Goal: Information Seeking & Learning: Learn about a topic

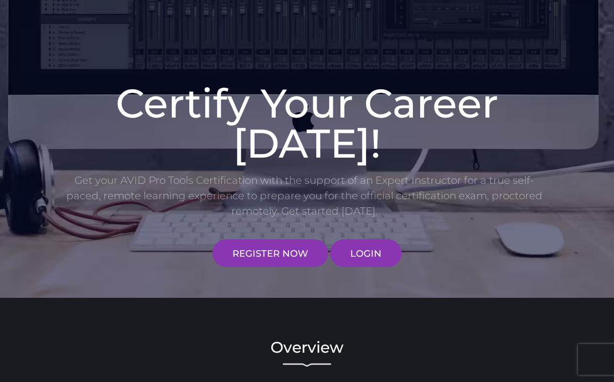
click at [367, 253] on link "LOGIN" at bounding box center [365, 254] width 71 height 28
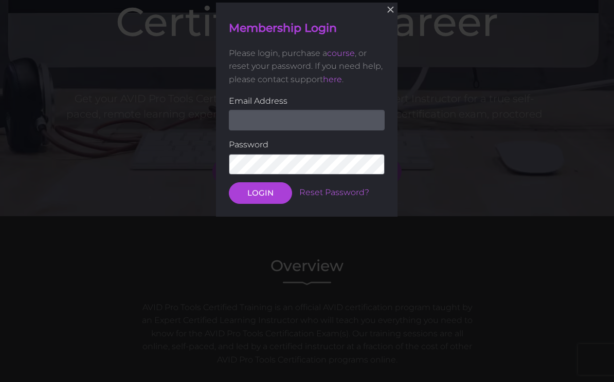
scroll to position [247, 0]
click at [321, 113] on input "email" at bounding box center [307, 119] width 156 height 21
click at [336, 112] on input "email" at bounding box center [307, 119] width 156 height 21
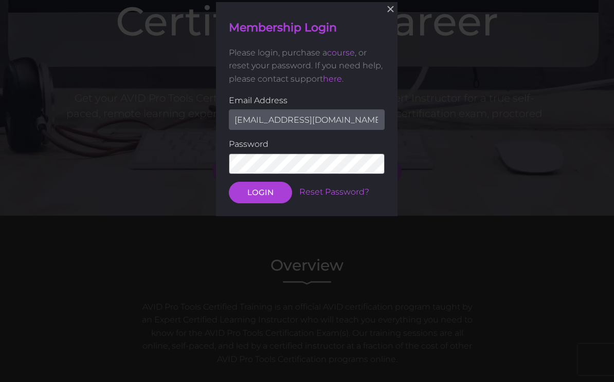
type input "[EMAIL_ADDRESS][DOMAIN_NAME]"
click at [260, 191] on button "LOGIN" at bounding box center [260, 192] width 63 height 22
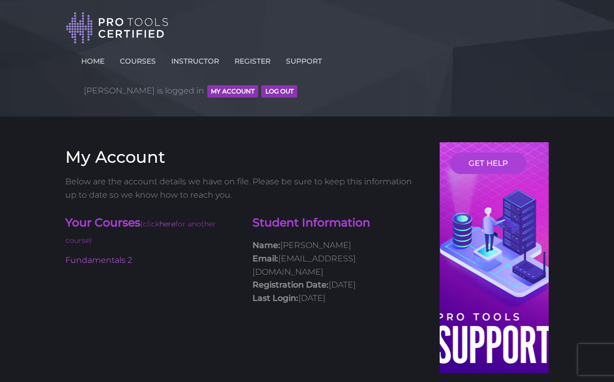
click at [89, 255] on link "Fundamentals 2" at bounding box center [98, 260] width 67 height 10
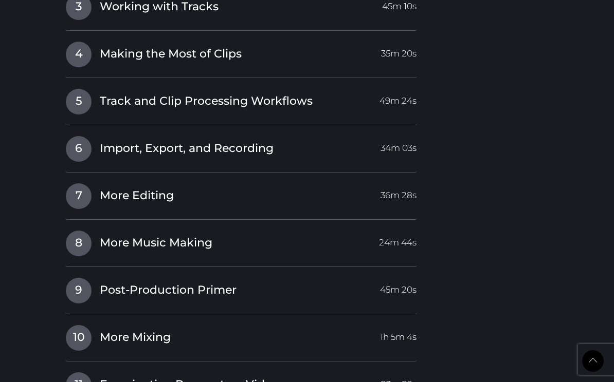
scroll to position [1566, 0]
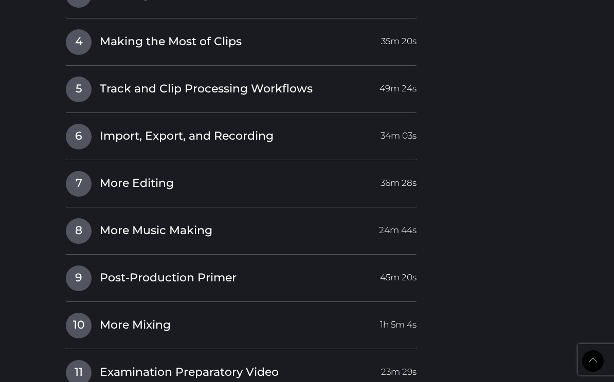
click at [125, 318] on span "More Mixing" at bounding box center [135, 326] width 71 height 16
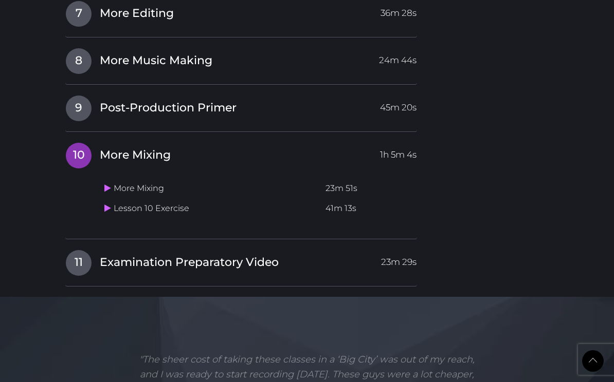
scroll to position [1475, 0]
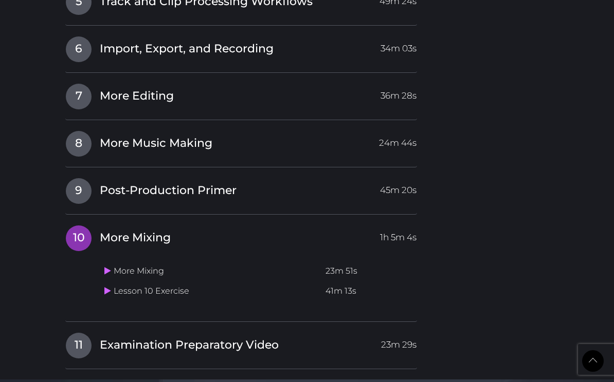
click at [129, 183] on span "Post-Production Primer" at bounding box center [168, 191] width 137 height 16
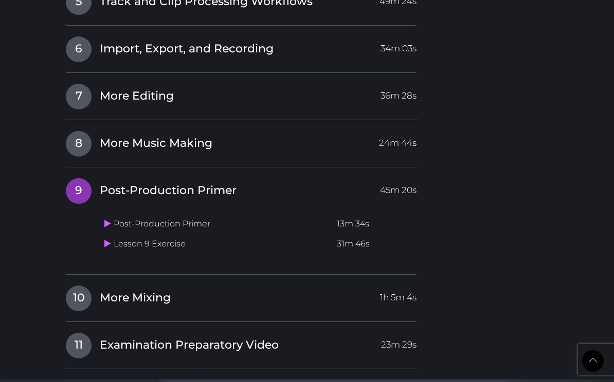
click at [134, 338] on span "Examination Preparatory Video" at bounding box center [189, 346] width 179 height 16
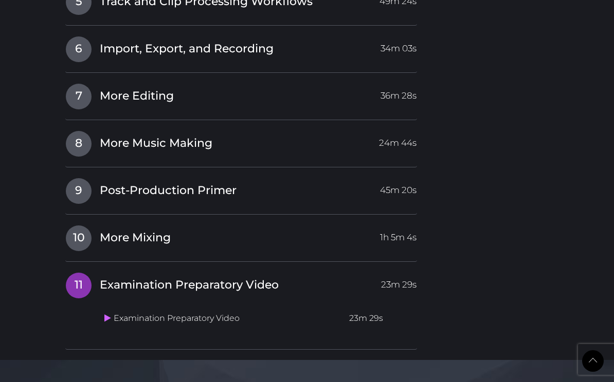
click at [113, 314] on link at bounding box center [108, 319] width 9 height 10
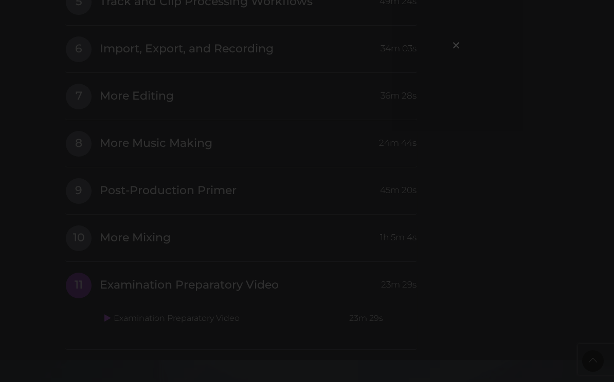
click at [455, 44] on span "×" at bounding box center [456, 45] width 10 height 22
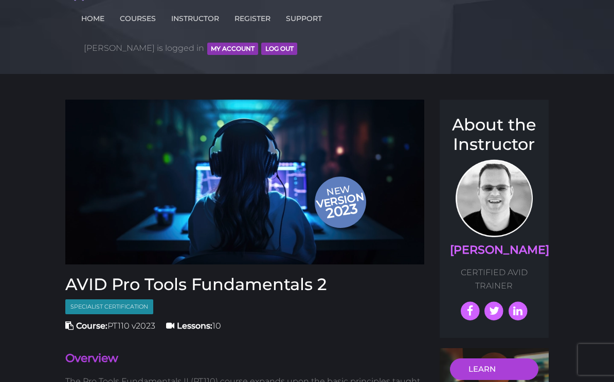
scroll to position [0, 0]
